Goal: Task Accomplishment & Management: Manage account settings

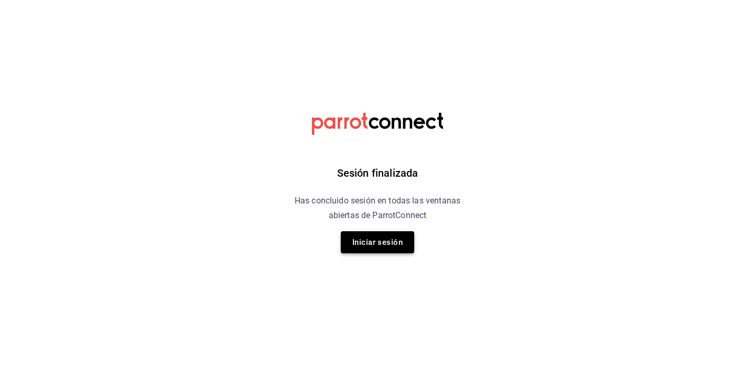
click at [369, 248] on button "Iniciar sesión" at bounding box center [377, 242] width 73 height 22
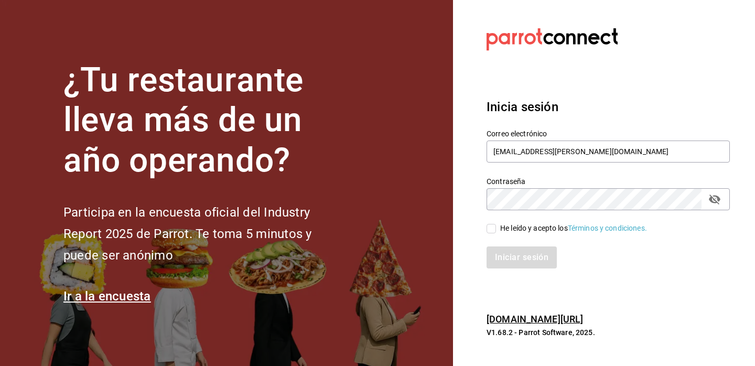
click at [492, 229] on input "He leído y acepto los Términos y condiciones." at bounding box center [491, 228] width 9 height 9
checkbox input "true"
click at [501, 256] on button "Iniciar sesión" at bounding box center [522, 258] width 71 height 22
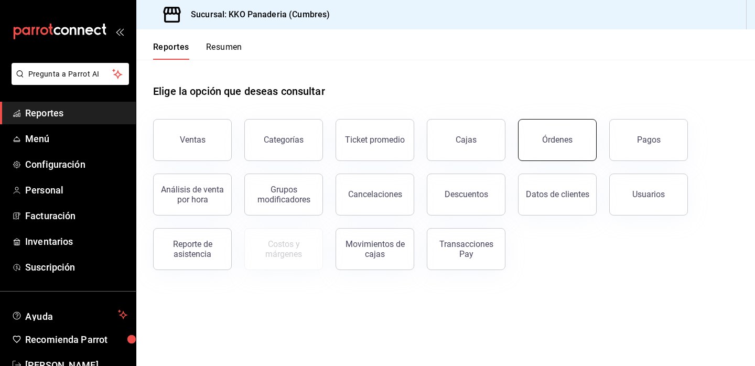
click at [527, 149] on button "Órdenes" at bounding box center [557, 140] width 79 height 42
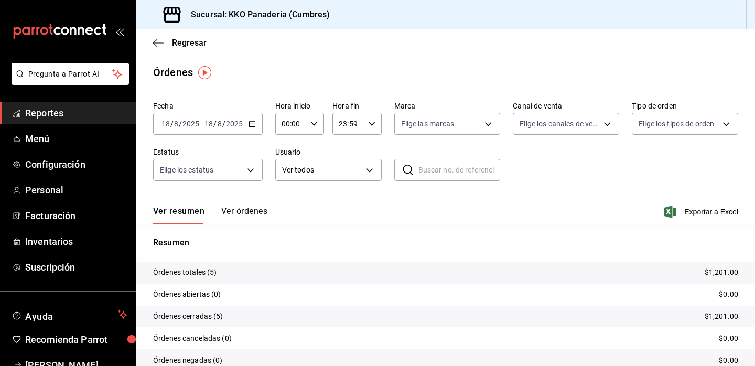
click at [231, 211] on button "Ver órdenes" at bounding box center [244, 215] width 46 height 18
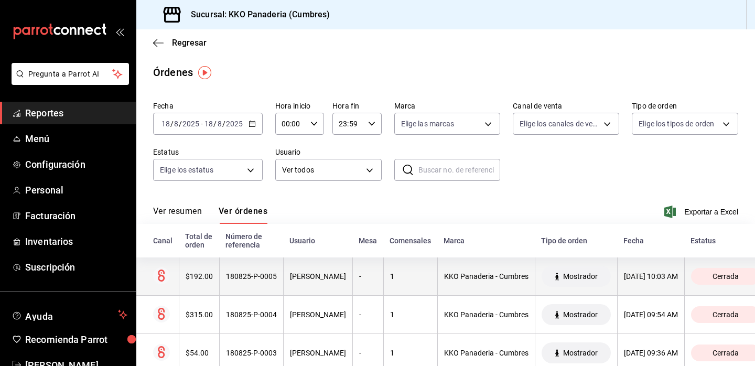
click at [206, 268] on th "$192.00" at bounding box center [199, 277] width 40 height 38
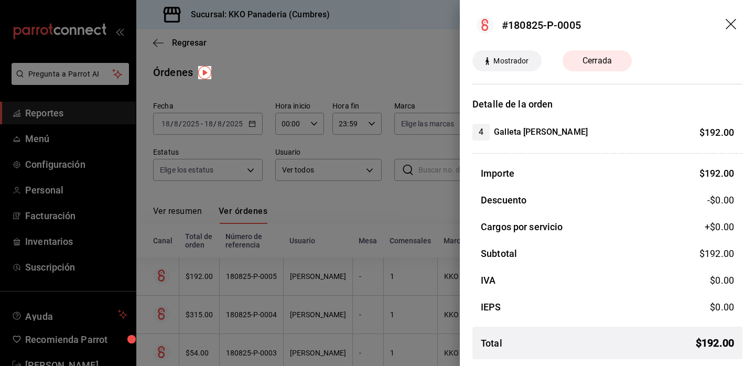
click at [377, 266] on div at bounding box center [377, 183] width 755 height 366
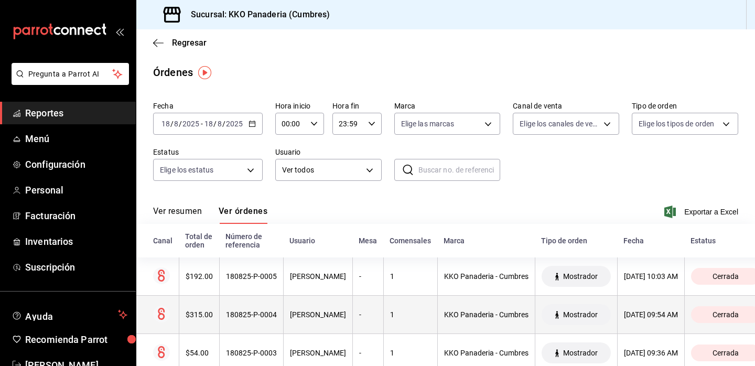
click at [187, 318] on div "$315.00" at bounding box center [199, 315] width 27 height 8
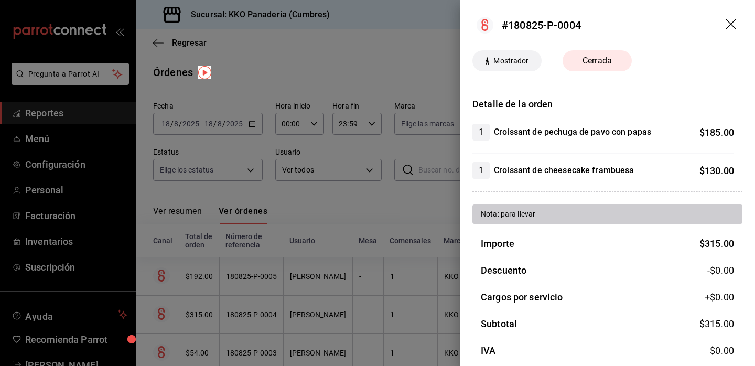
click at [318, 241] on div at bounding box center [377, 183] width 755 height 366
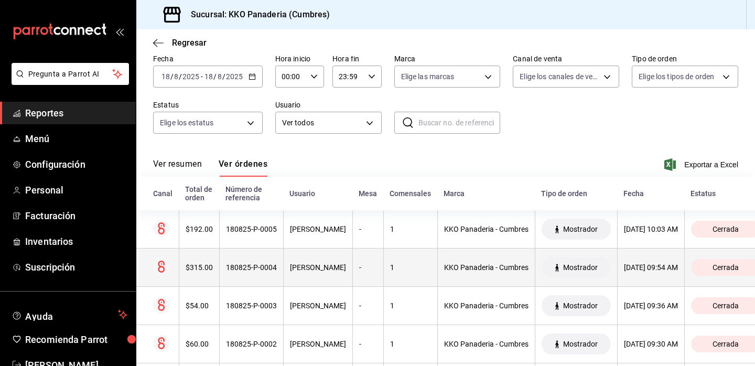
scroll to position [54, 0]
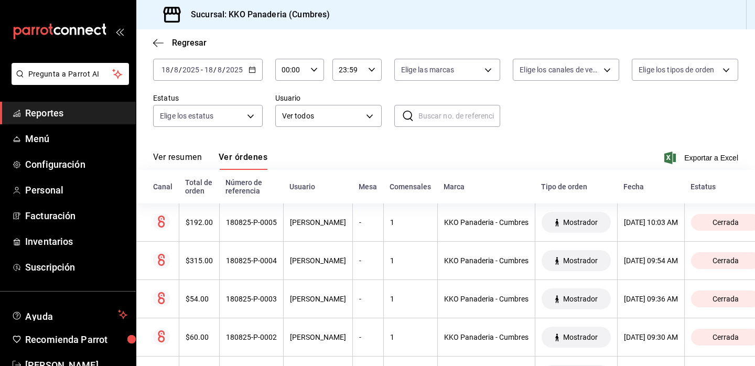
click at [58, 114] on span "Reportes" at bounding box center [76, 113] width 102 height 14
